Goal: Navigation & Orientation: Find specific page/section

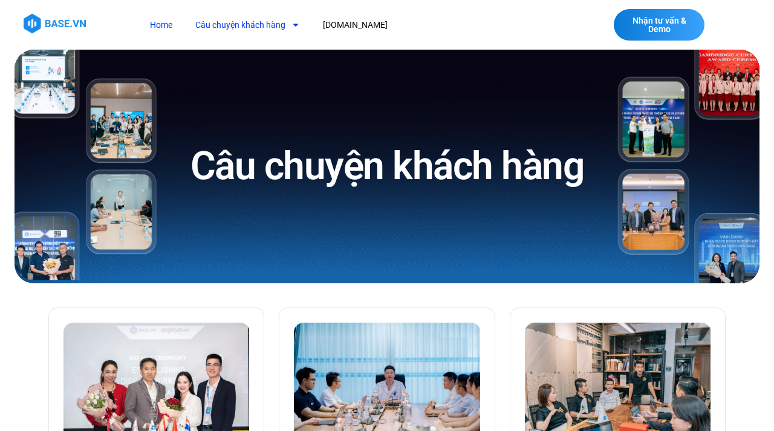
click at [158, 24] on link "Home" at bounding box center [161, 25] width 41 height 22
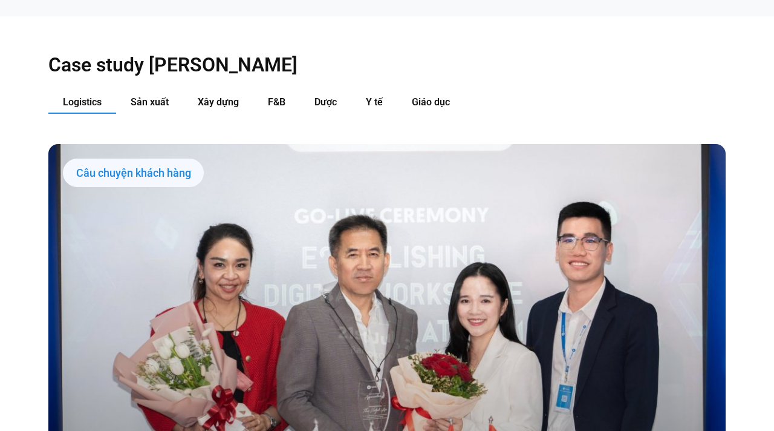
scroll to position [1208, 0]
